Goal: Task Accomplishment & Management: Complete application form

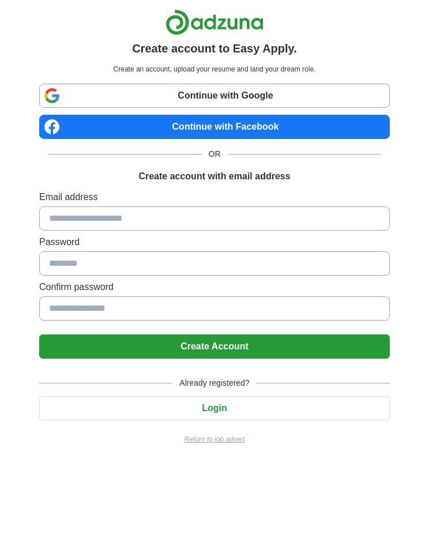
click at [302, 407] on button "Login" at bounding box center [214, 408] width 351 height 24
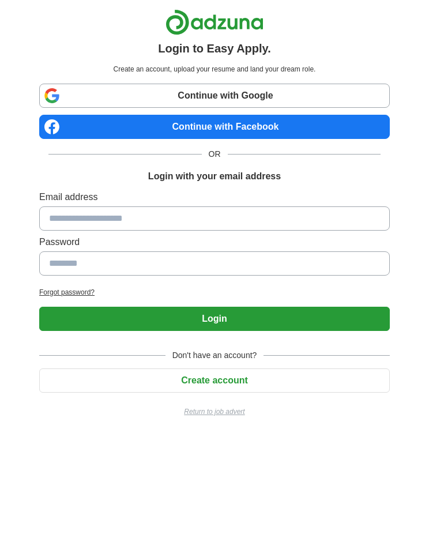
click at [313, 380] on button "Create account" at bounding box center [214, 381] width 351 height 24
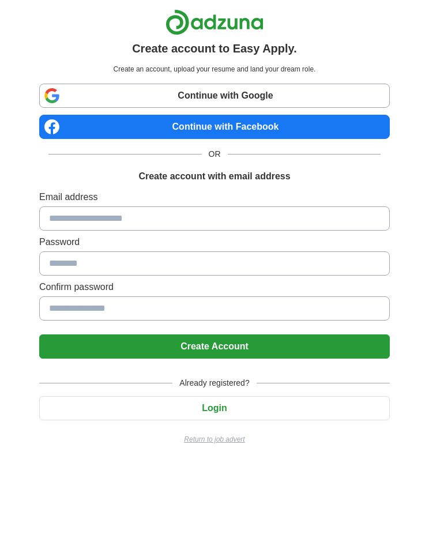
click at [299, 401] on button "Login" at bounding box center [214, 408] width 351 height 24
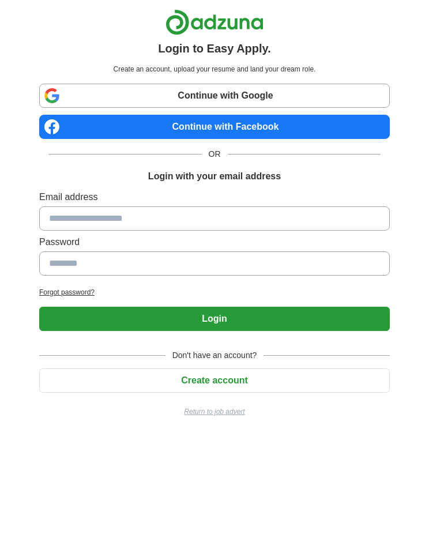
click at [327, 220] on input at bounding box center [214, 219] width 351 height 24
click at [328, 260] on input at bounding box center [214, 264] width 351 height 24
